Goal: Transaction & Acquisition: Obtain resource

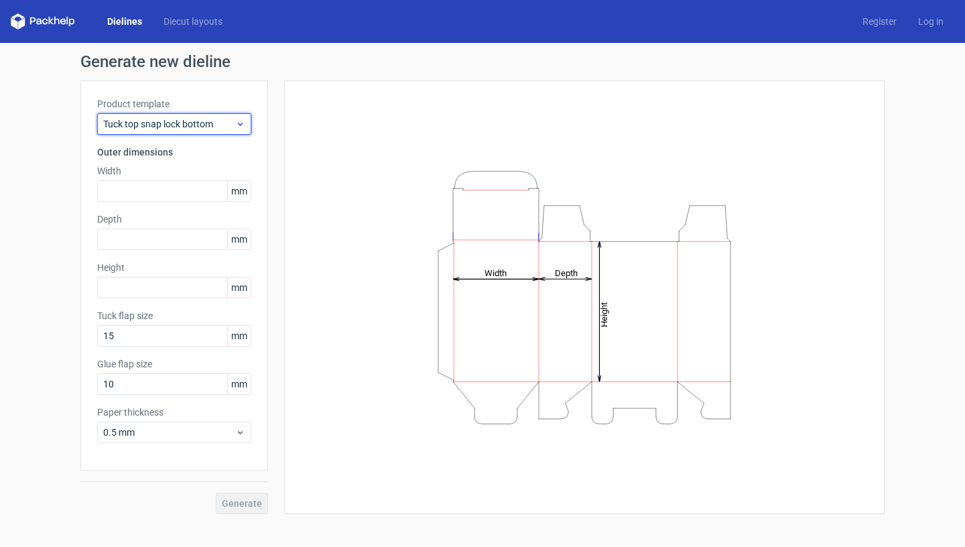
click at [223, 123] on span "Tuck top snap lock bottom" at bounding box center [169, 123] width 132 height 13
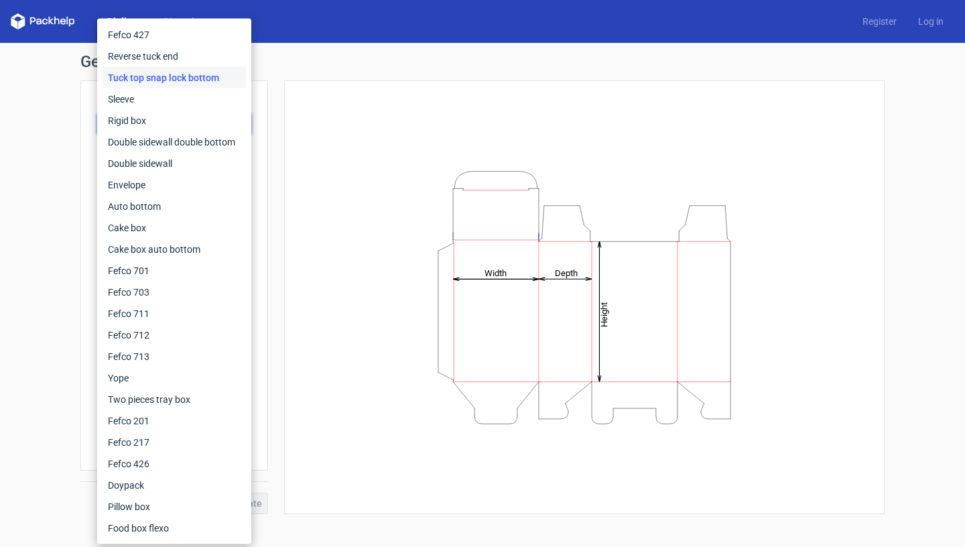
click at [316, 160] on div "Height Depth Width" at bounding box center [584, 297] width 567 height 400
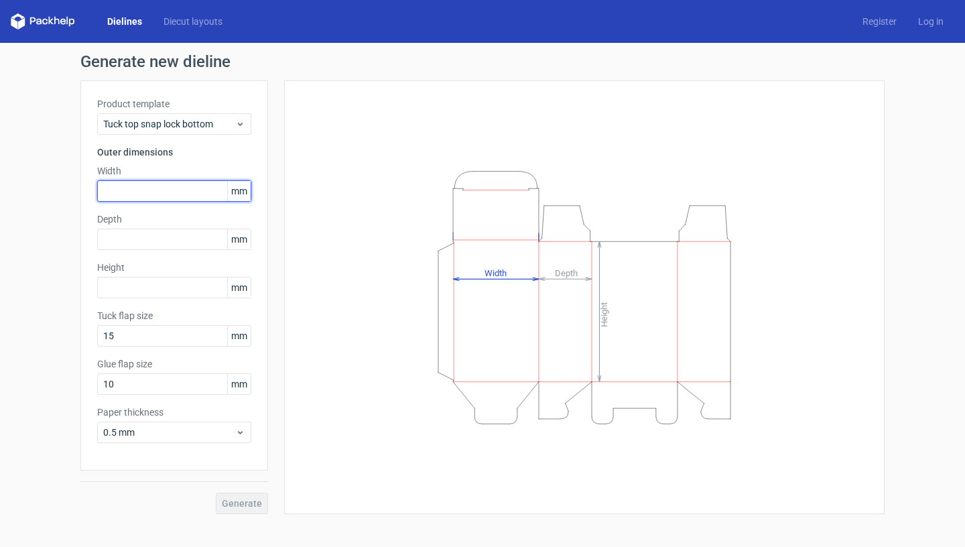
click at [165, 195] on input "text" at bounding box center [174, 190] width 154 height 21
type input "3"
click at [239, 188] on span "mm" at bounding box center [238, 191] width 23 height 20
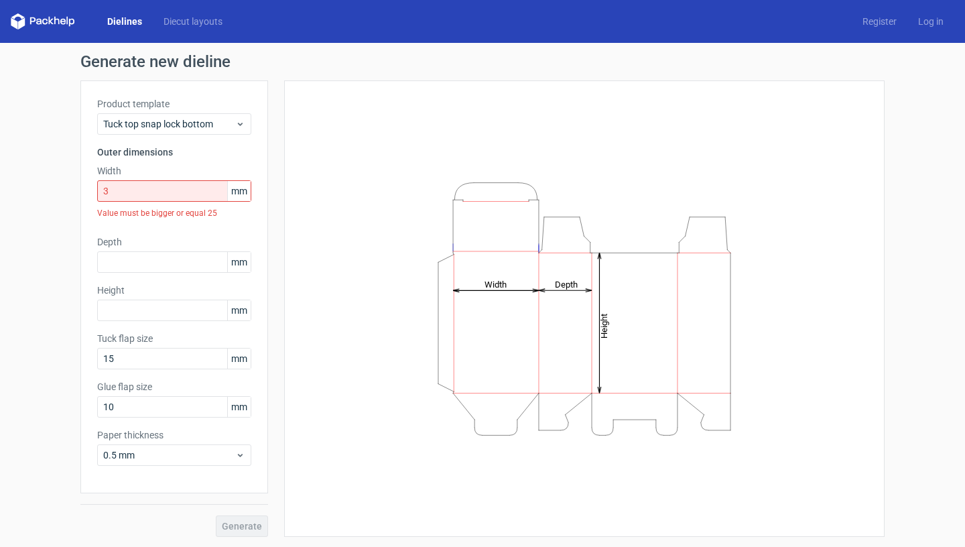
click at [230, 190] on span "mm" at bounding box center [238, 191] width 23 height 20
click at [159, 192] on input "3" at bounding box center [174, 190] width 154 height 21
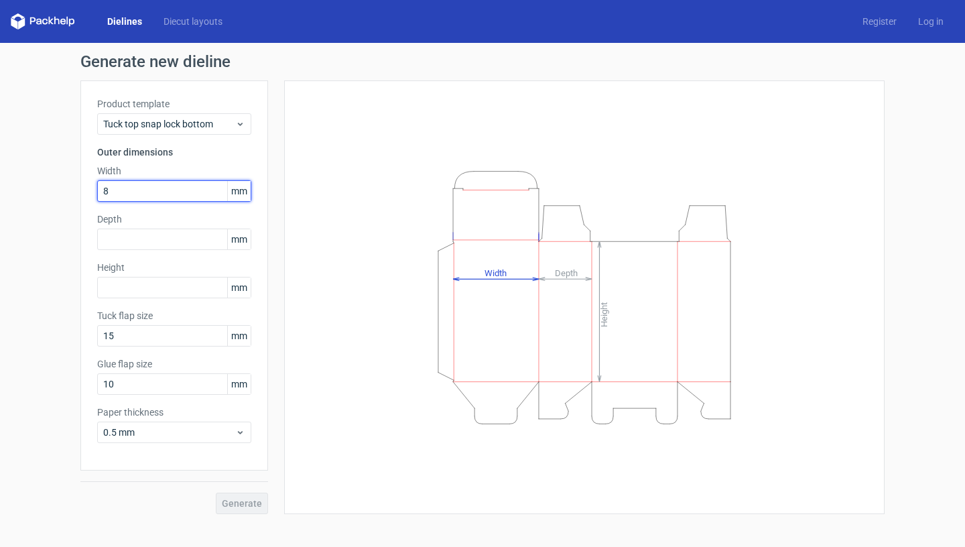
type input "87"
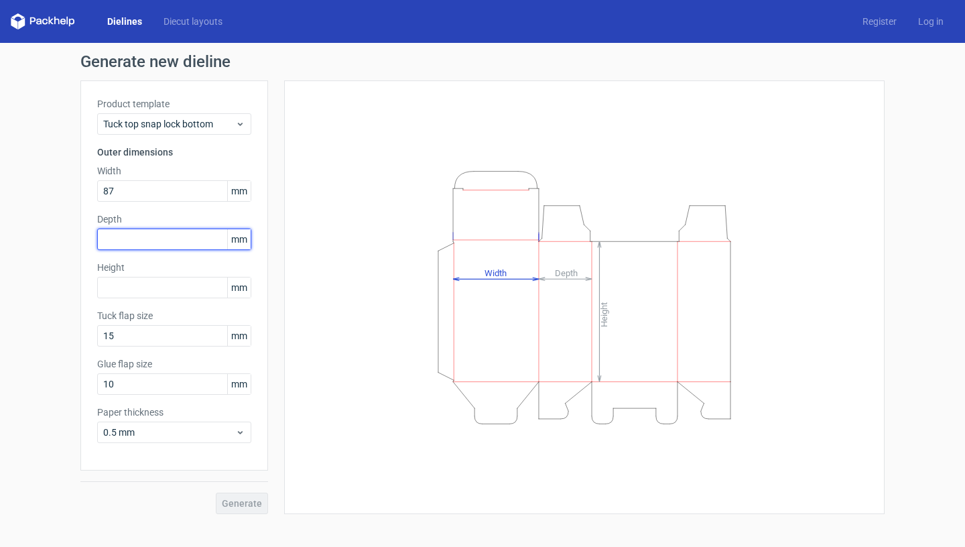
click at [162, 247] on input "text" at bounding box center [174, 239] width 154 height 21
type input "3"
type input "94"
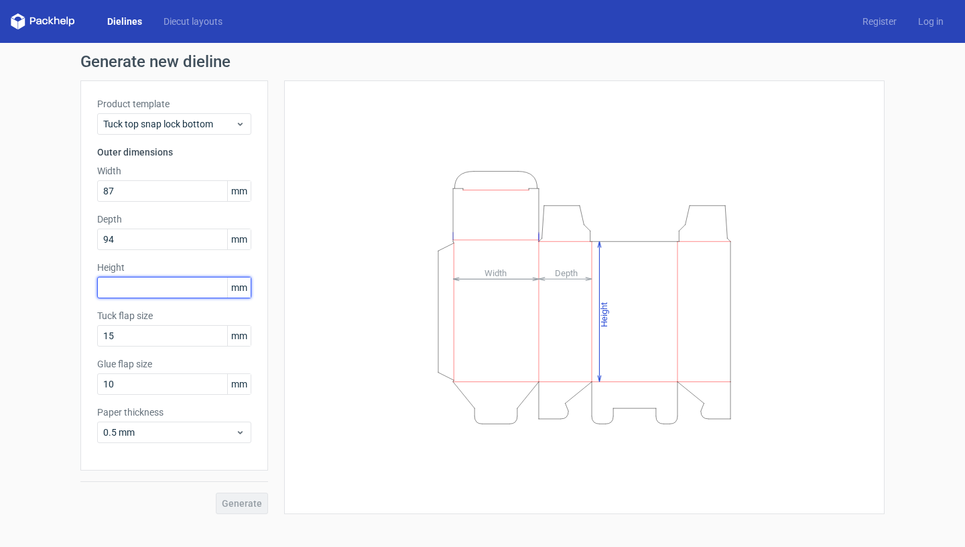
click at [168, 292] on input "text" at bounding box center [174, 287] width 154 height 21
type input "95"
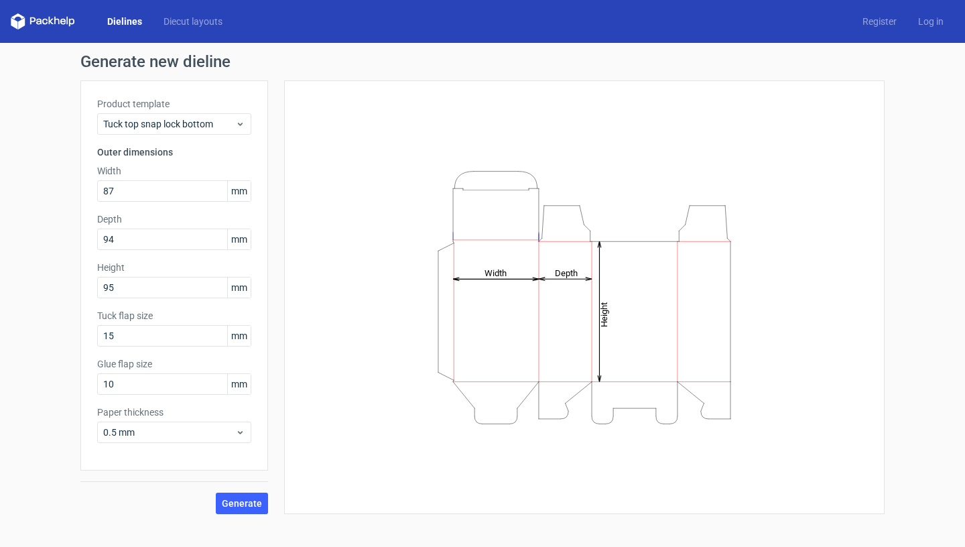
click at [199, 360] on label "Glue flap size" at bounding box center [174, 363] width 154 height 13
click at [250, 505] on span "Generate" at bounding box center [242, 503] width 40 height 9
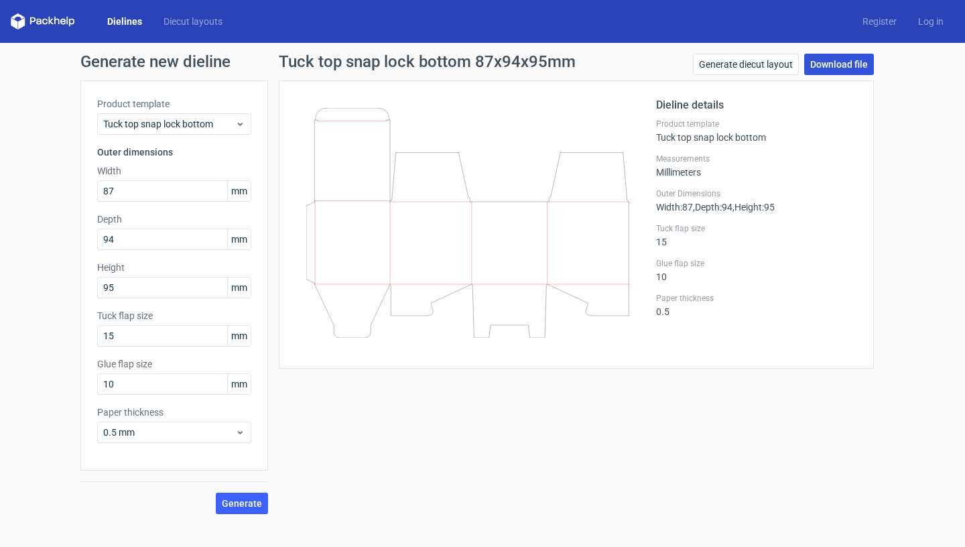
click at [841, 70] on link "Download file" at bounding box center [839, 64] width 70 height 21
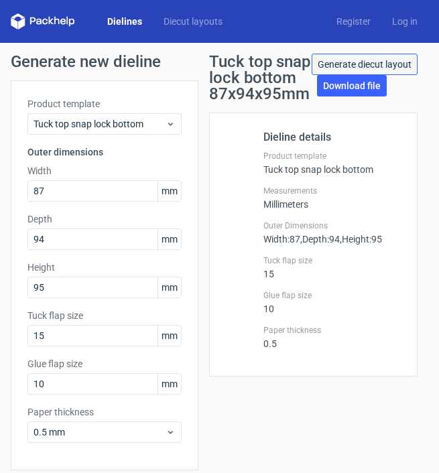
click at [374, 68] on link "Generate diecut layout" at bounding box center [365, 64] width 106 height 21
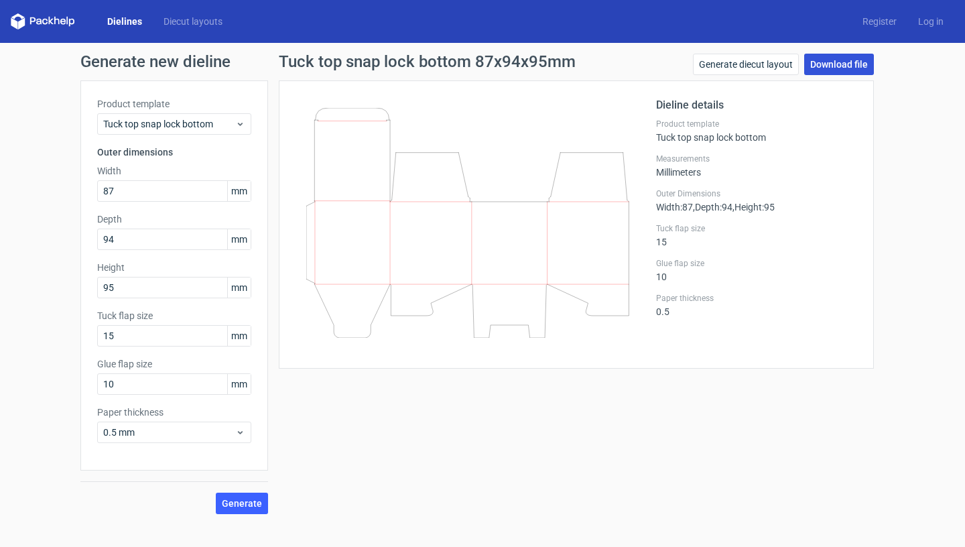
click at [817, 72] on link "Download file" at bounding box center [839, 64] width 70 height 21
